Goal: Use online tool/utility: Utilize a website feature to perform a specific function

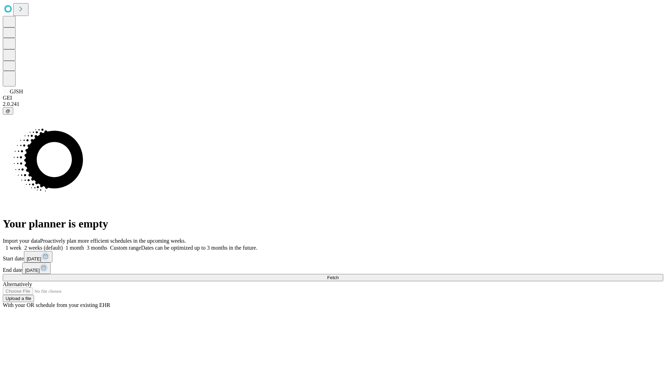
click at [338, 275] on span "Fetch" at bounding box center [332, 277] width 11 height 5
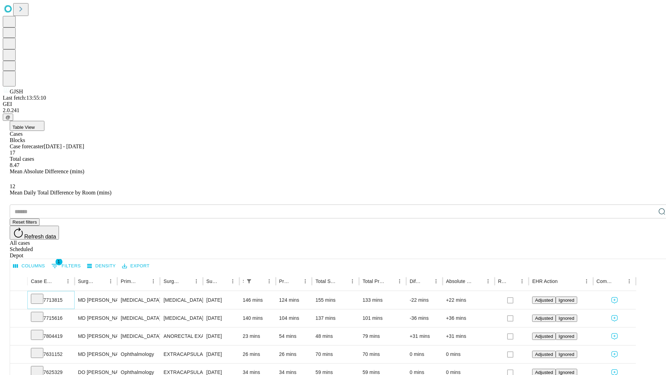
click at [41, 294] on icon at bounding box center [37, 297] width 7 height 7
